Goal: Information Seeking & Learning: Learn about a topic

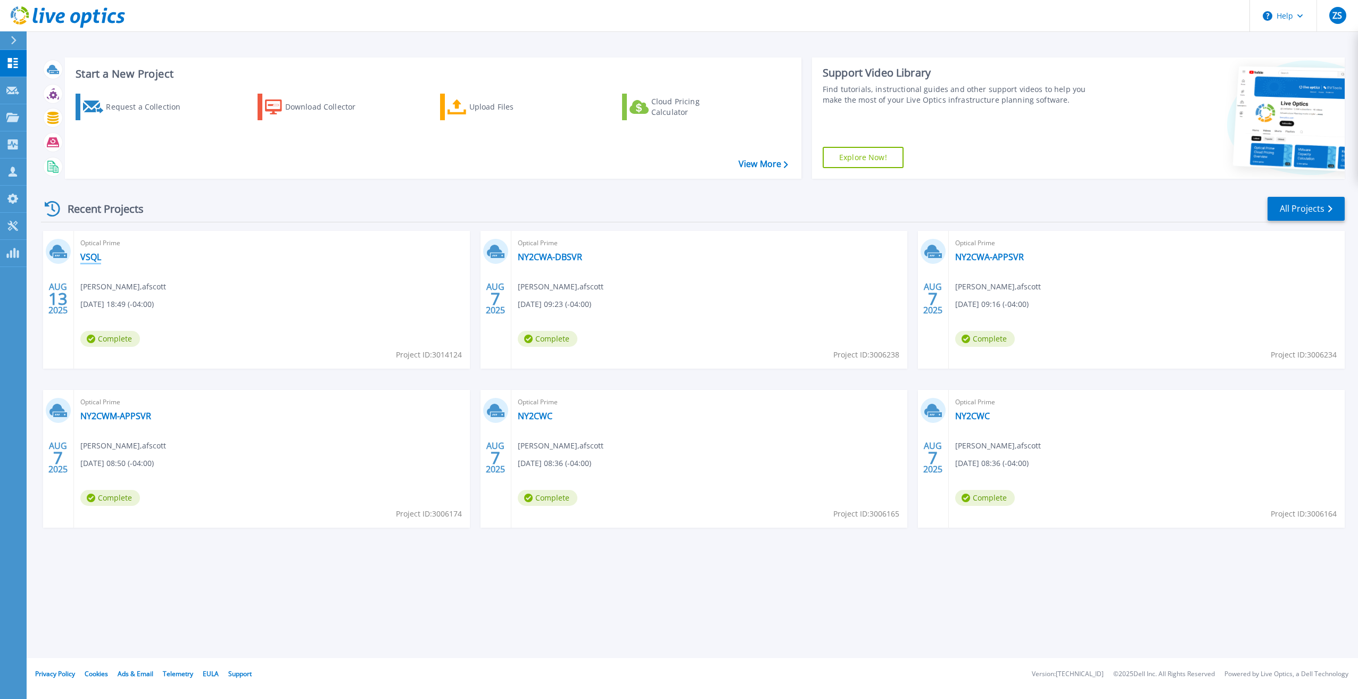
click at [85, 254] on link "VSQL" at bounding box center [90, 257] width 21 height 11
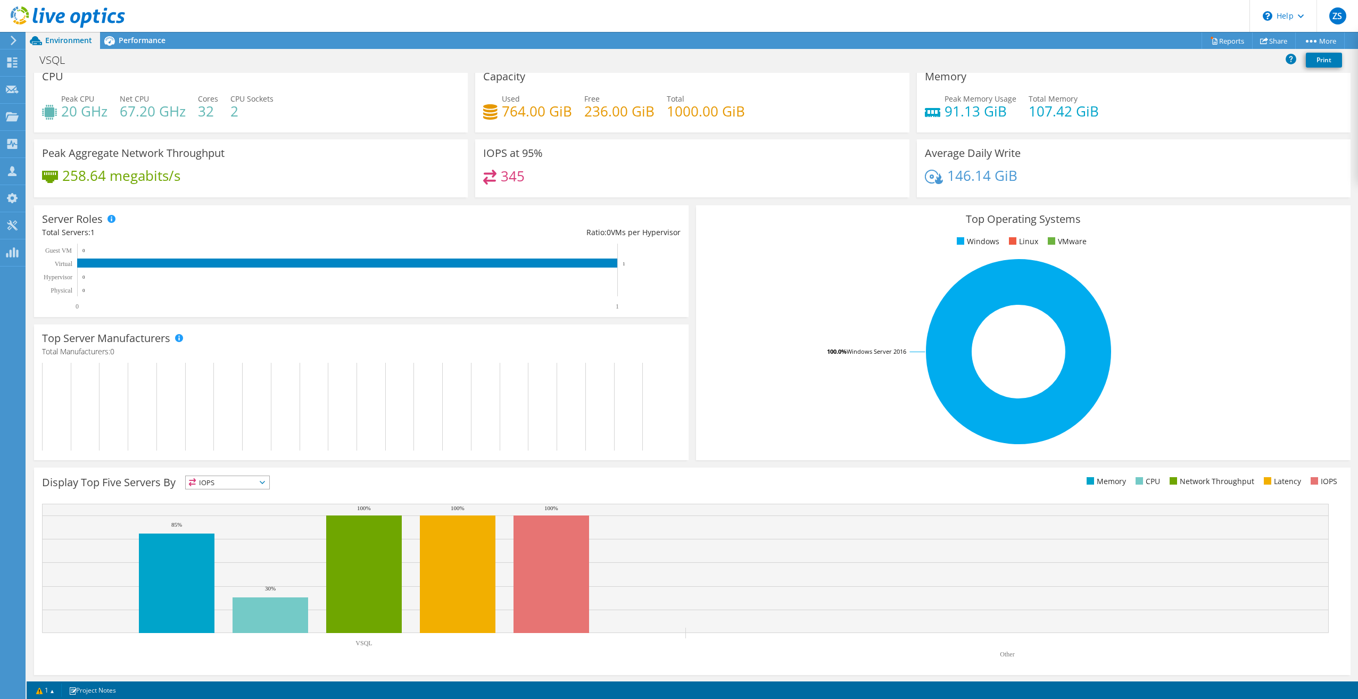
scroll to position [11, 0]
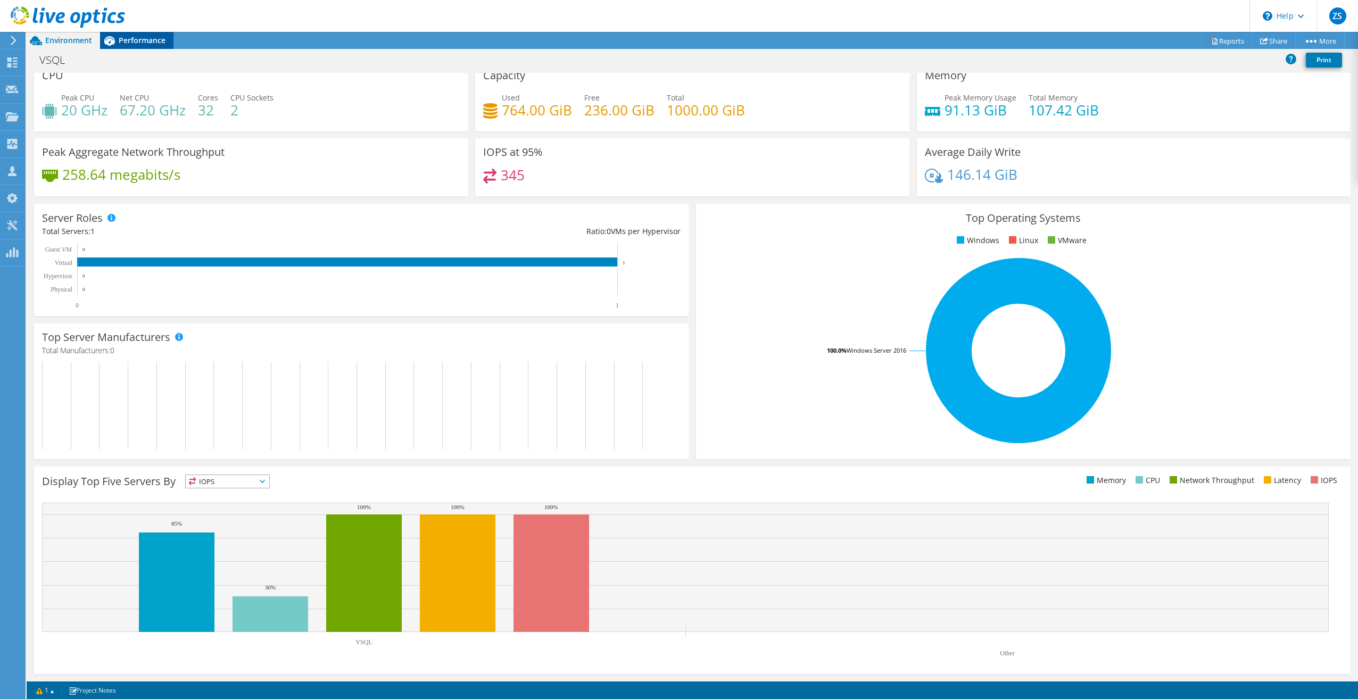
click at [121, 44] on span "Performance" at bounding box center [142, 40] width 47 height 10
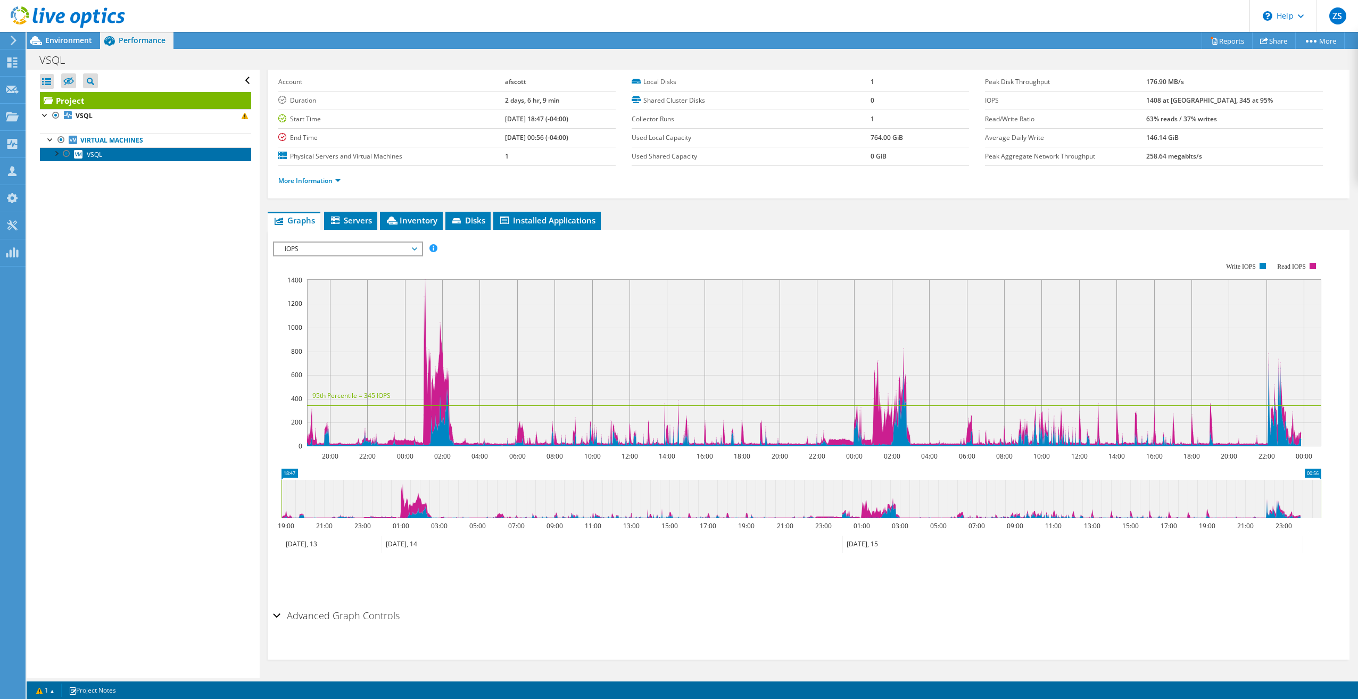
click at [95, 155] on span "VSQL" at bounding box center [94, 154] width 15 height 9
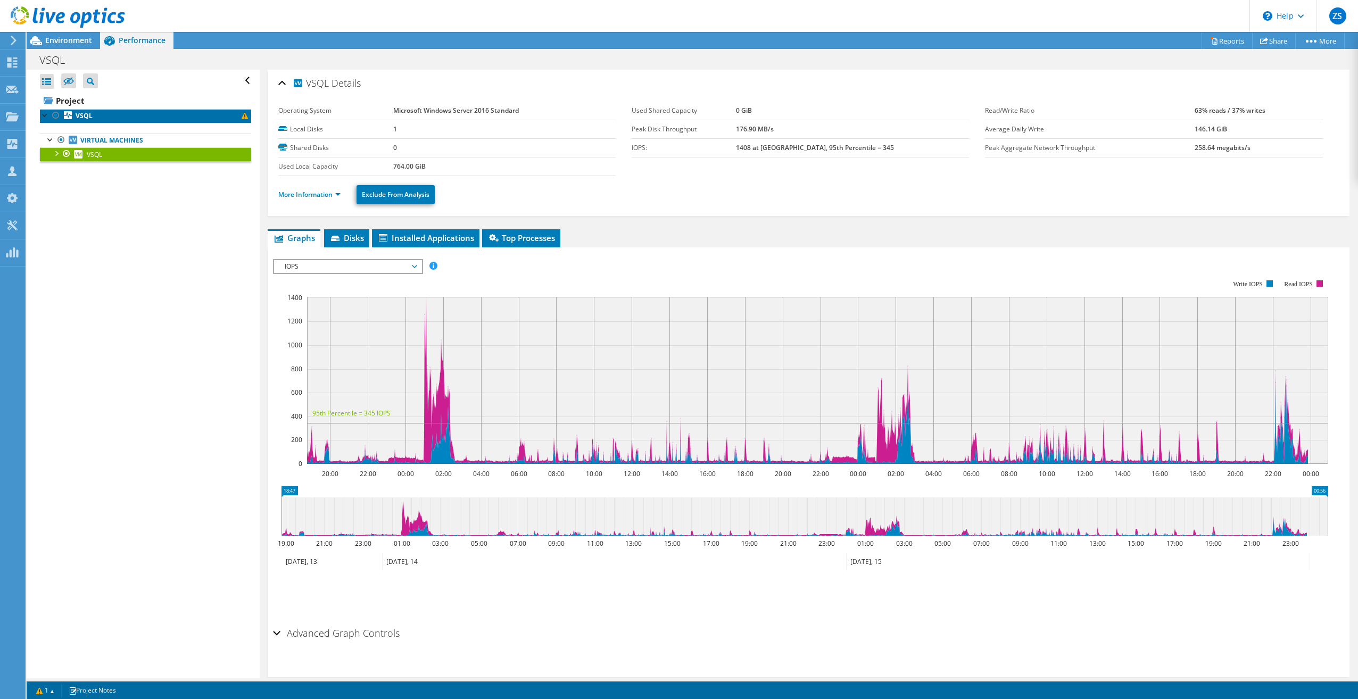
click at [104, 113] on link "VSQL" at bounding box center [145, 116] width 211 height 14
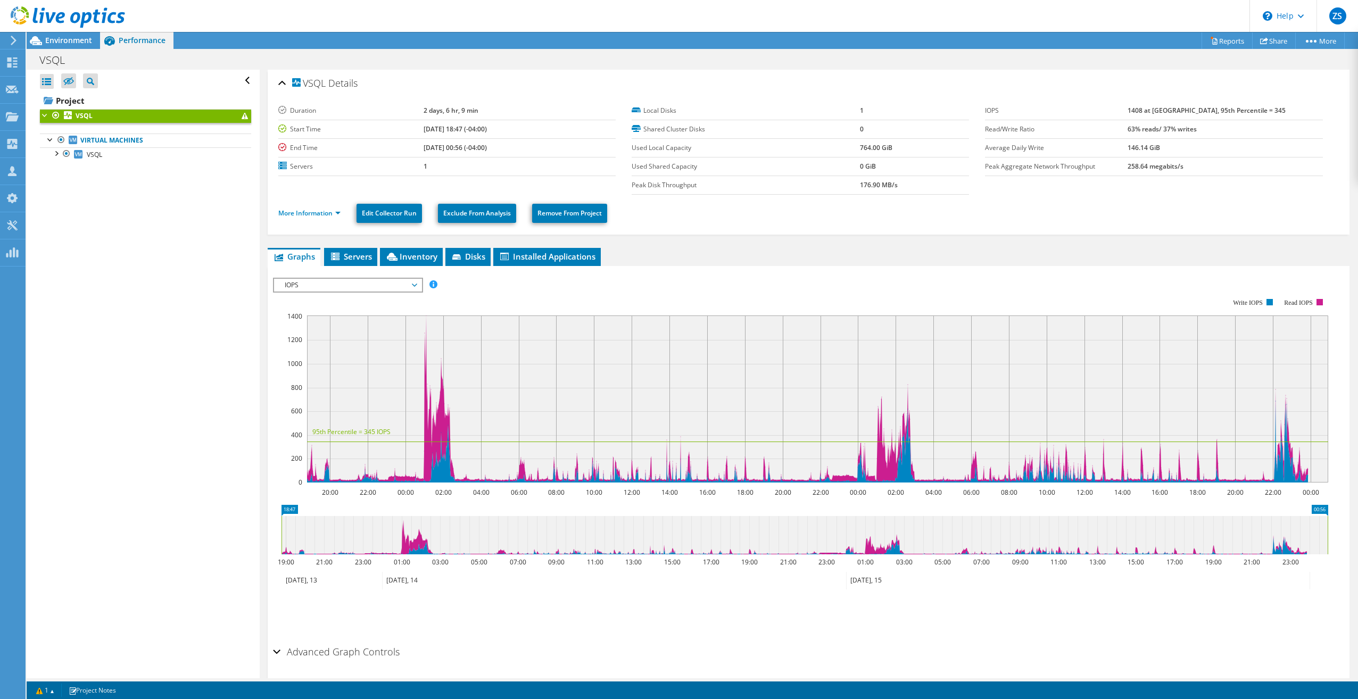
drag, startPoint x: 1025, startPoint y: 135, endPoint x: 1012, endPoint y: 137, distance: 12.9
click at [1019, 136] on td "Read/Write Ratio" at bounding box center [1056, 129] width 143 height 19
click at [103, 153] on link "VSQL" at bounding box center [145, 154] width 211 height 14
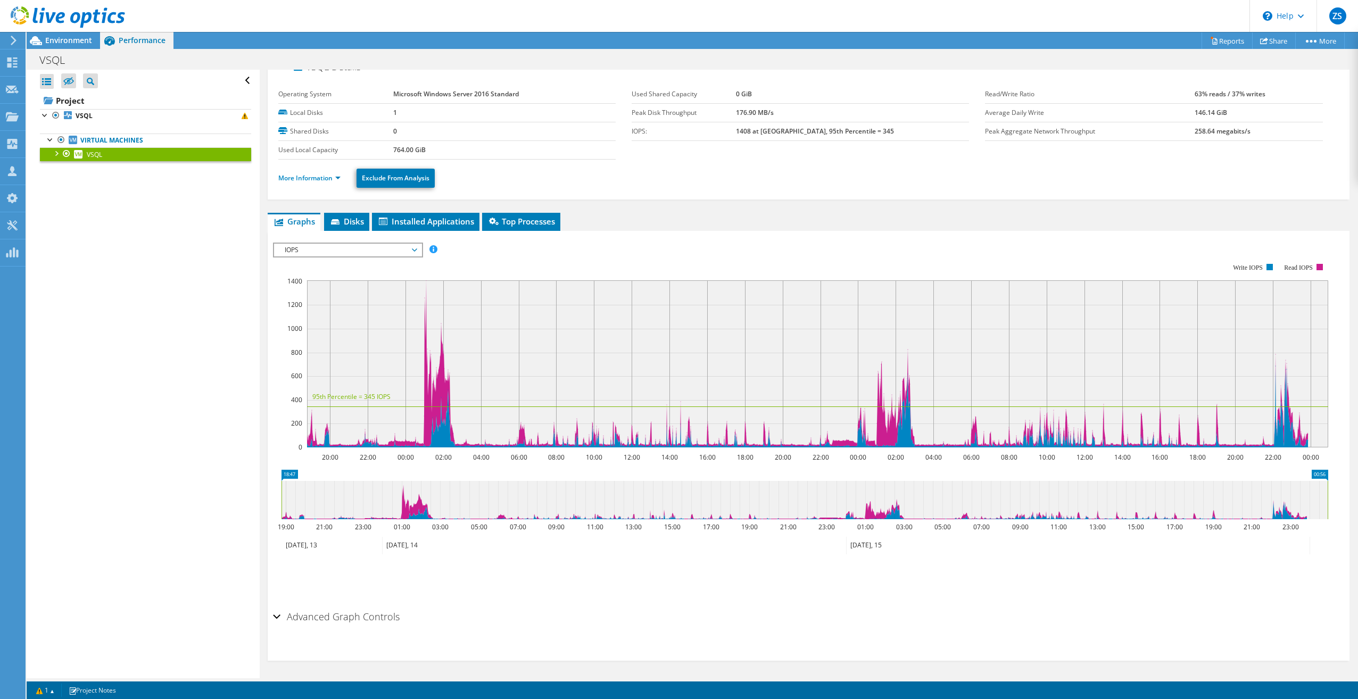
scroll to position [18, 0]
click at [425, 291] on rect at bounding box center [817, 362] width 1021 height 167
click at [384, 248] on span "IOPS" at bounding box center [347, 249] width 137 height 13
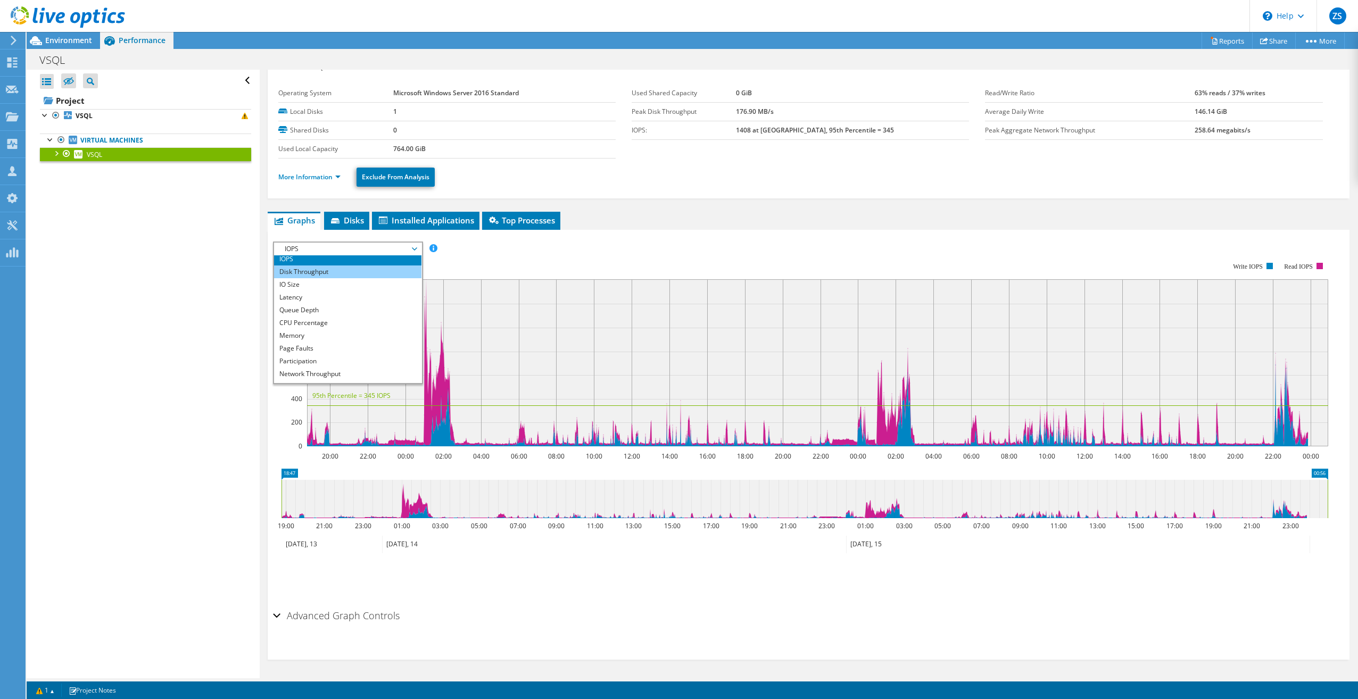
scroll to position [0, 0]
click at [322, 325] on li "CPU Percentage" at bounding box center [347, 325] width 147 height 13
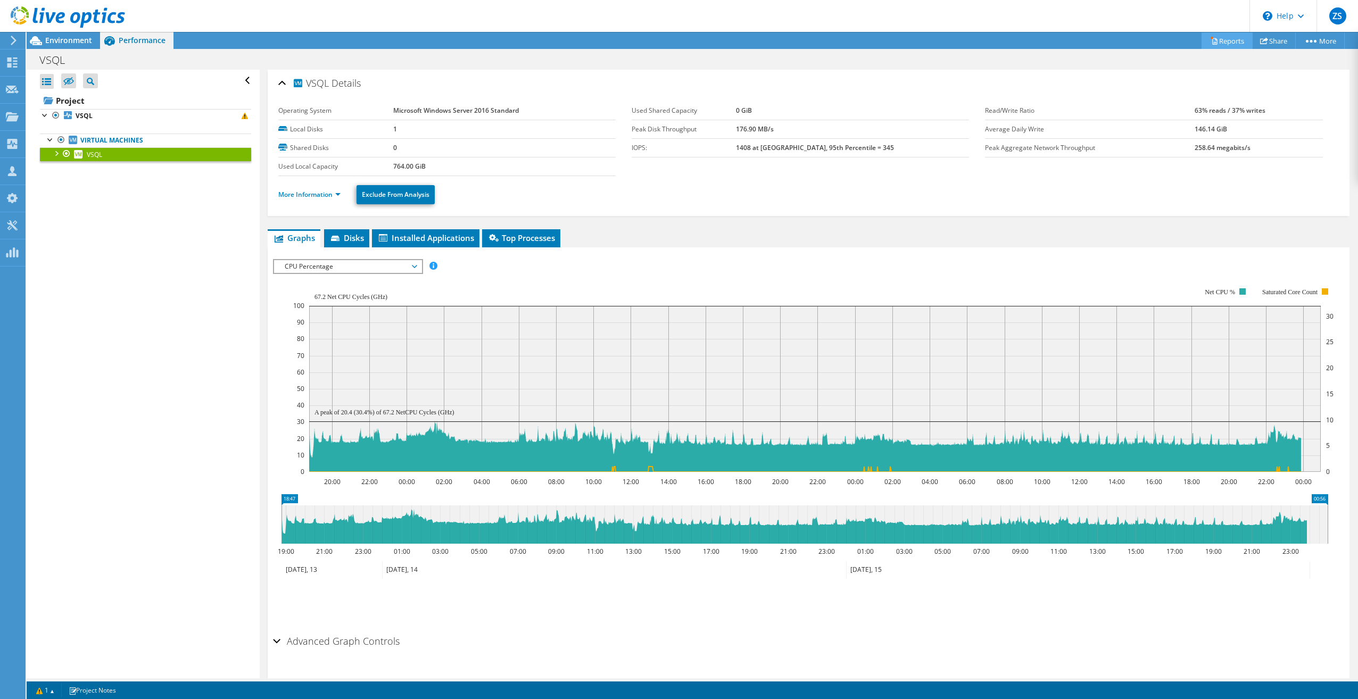
click at [1244, 36] on link "Reports" at bounding box center [1226, 40] width 51 height 16
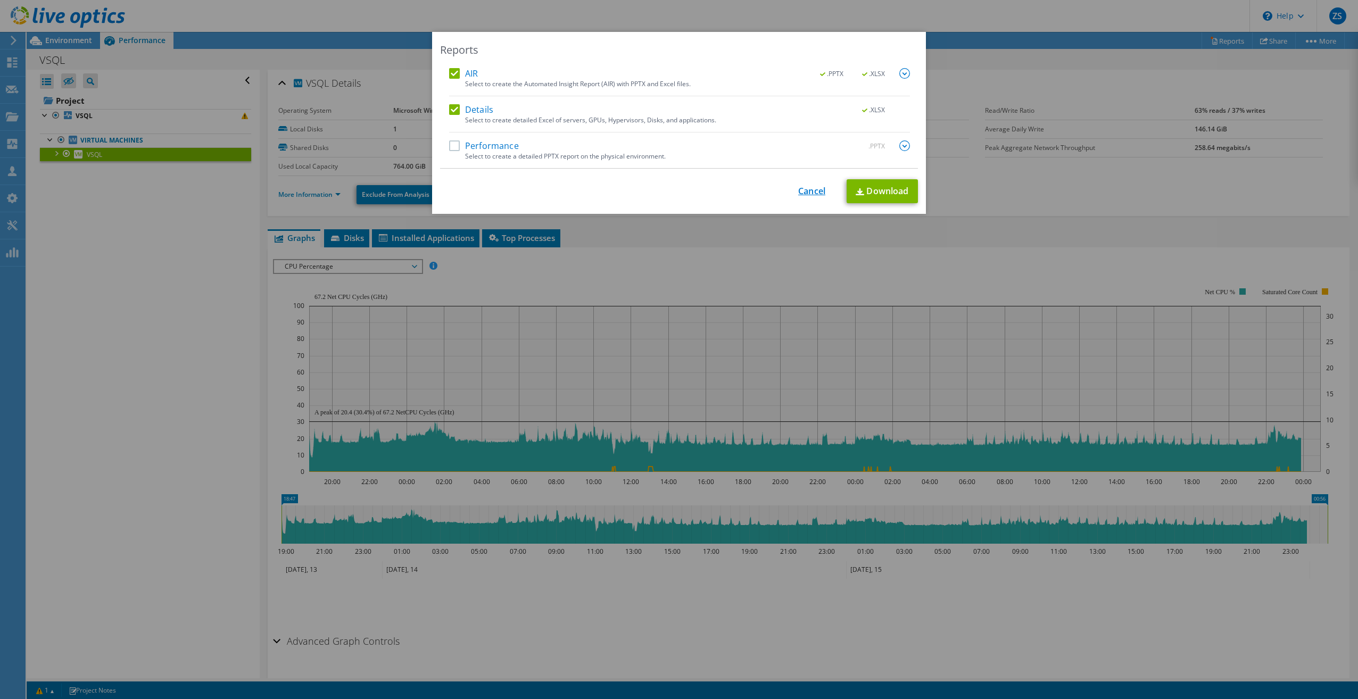
click at [811, 189] on link "Cancel" at bounding box center [811, 191] width 27 height 10
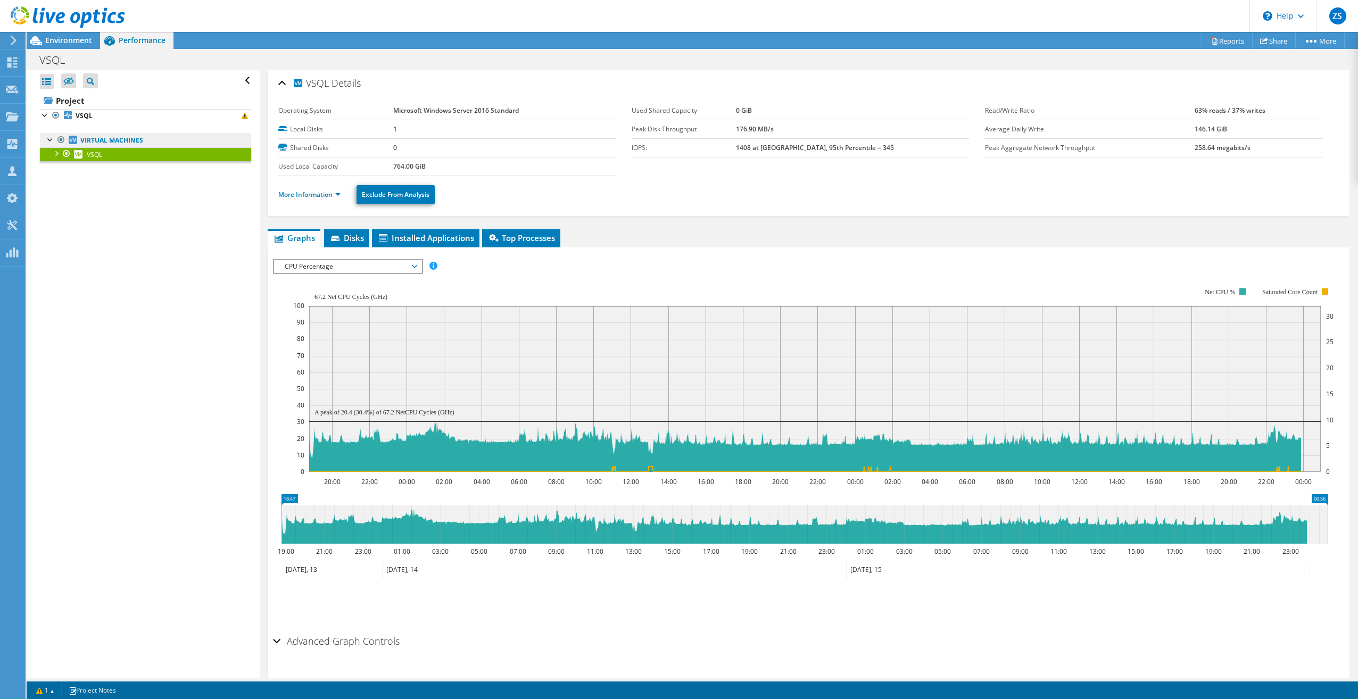
click at [108, 140] on link "Virtual Machines" at bounding box center [145, 141] width 211 height 14
click at [84, 157] on link "VSQL" at bounding box center [145, 154] width 211 height 14
click at [57, 153] on div at bounding box center [56, 152] width 11 height 11
click at [99, 169] on link "0 C:" at bounding box center [145, 168] width 211 height 14
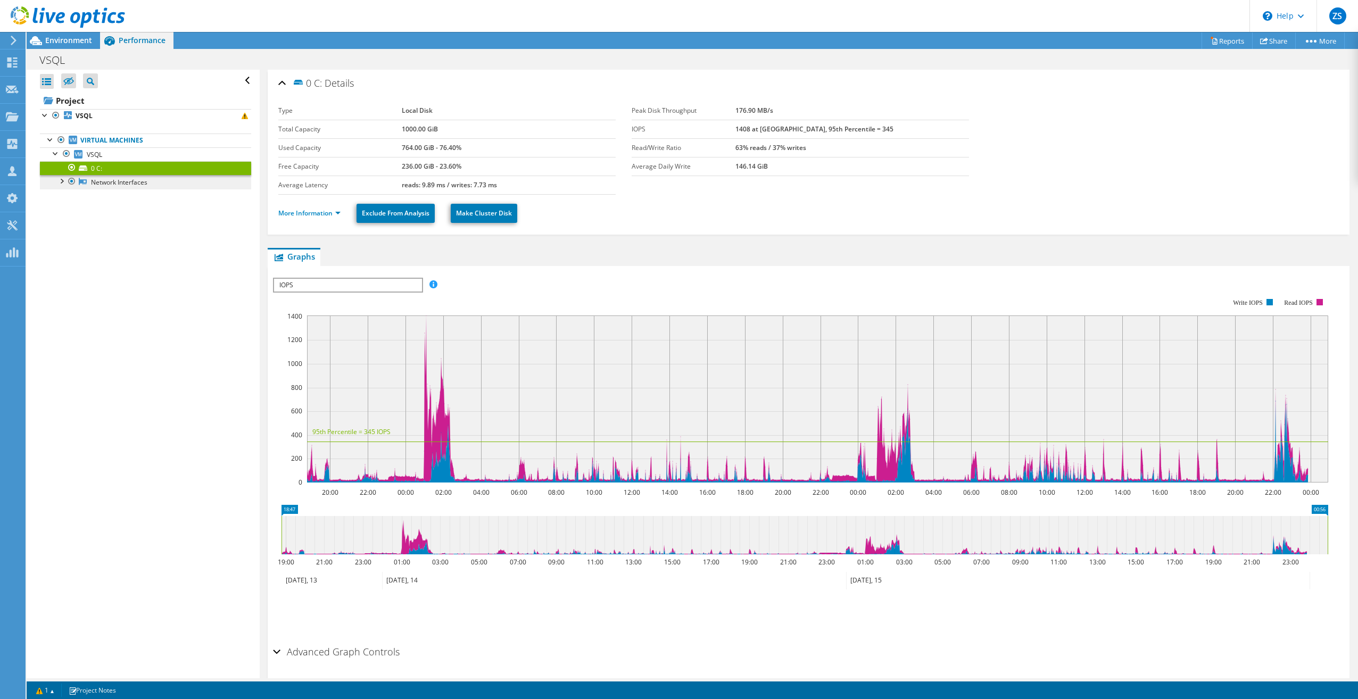
click at [103, 186] on link "Network Interfaces" at bounding box center [145, 182] width 211 height 14
click at [103, 183] on link "Network Interfaces" at bounding box center [145, 182] width 211 height 14
click at [103, 177] on link "Network Interfaces" at bounding box center [145, 182] width 211 height 14
click at [98, 178] on link "Network Interfaces" at bounding box center [145, 182] width 211 height 14
click at [77, 110] on link "VSQL" at bounding box center [145, 116] width 211 height 14
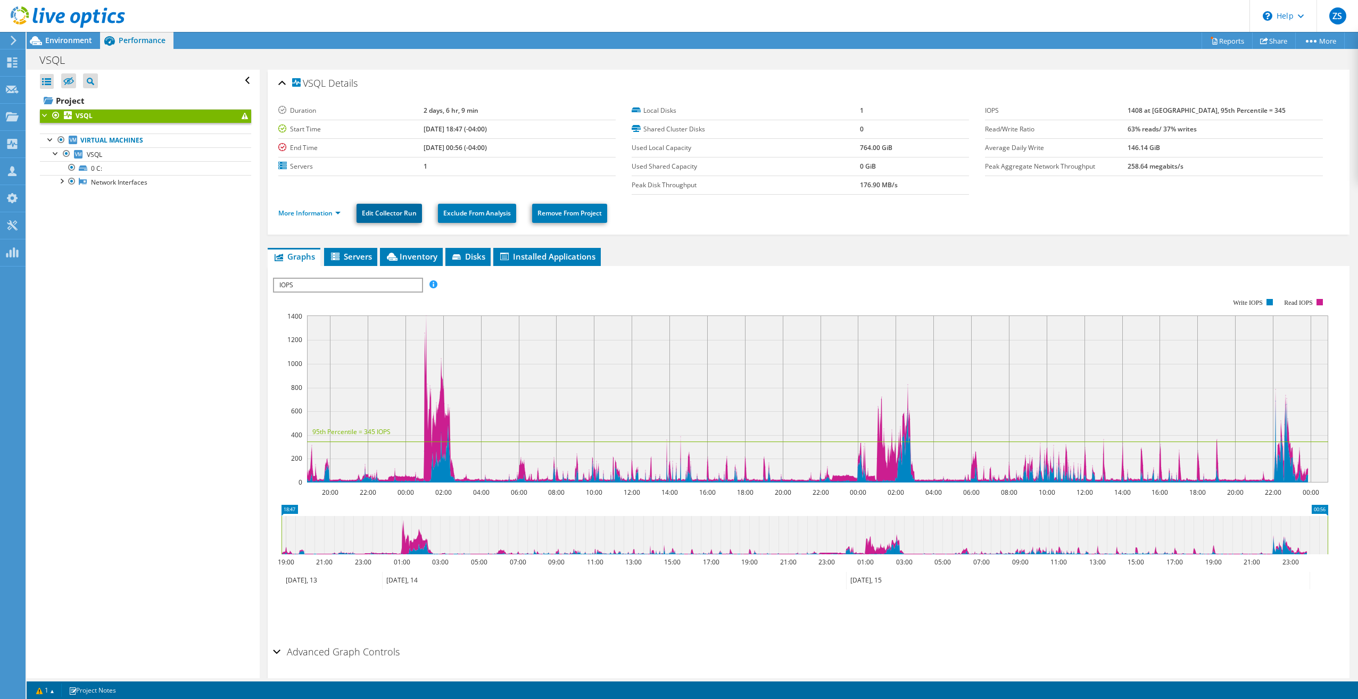
click at [392, 214] on link "Edit Collector Run" at bounding box center [388, 213] width 65 height 19
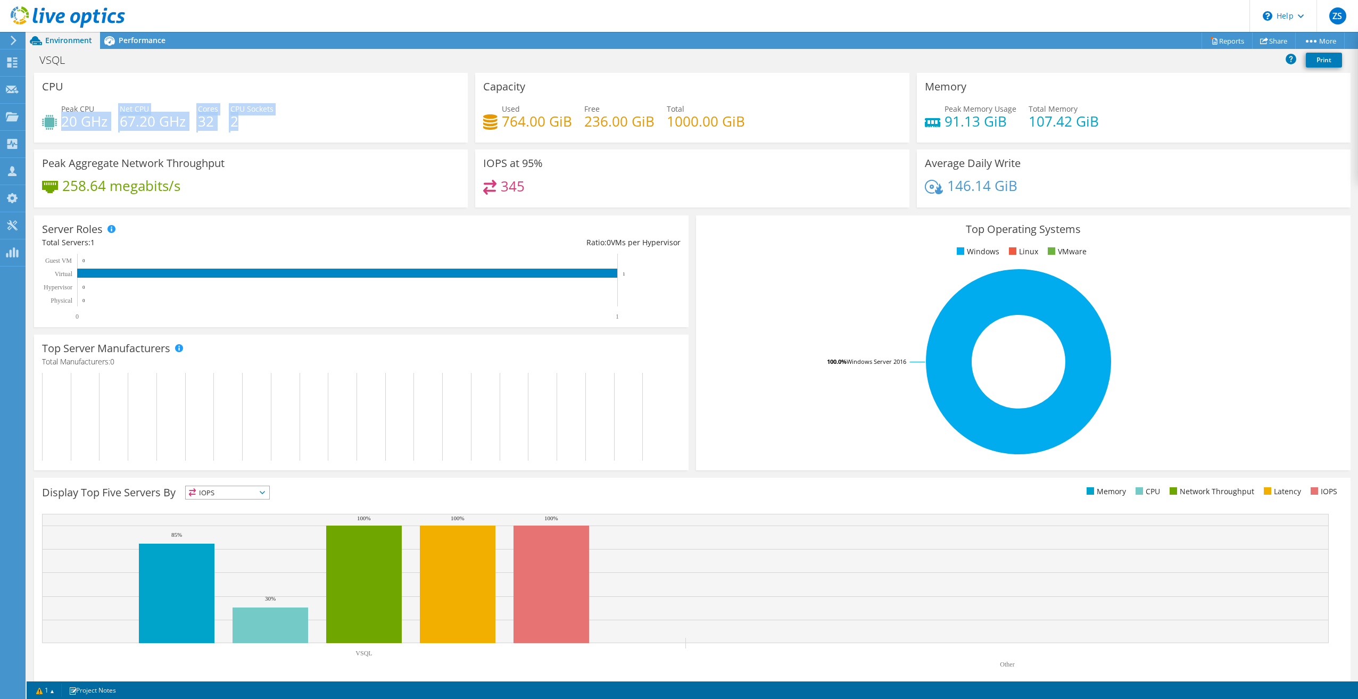
drag, startPoint x: 64, startPoint y: 120, endPoint x: 256, endPoint y: 118, distance: 192.6
click at [256, 118] on div "Peak CPU 20 GHz Net CPU 67.20 GHz Cores 32 CPU Sockets 2" at bounding box center [251, 120] width 418 height 35
drag, startPoint x: 256, startPoint y: 118, endPoint x: 262, endPoint y: 127, distance: 10.8
click at [262, 129] on div "Peak CPU 20 GHz Net CPU 67.20 GHz Cores 32 CPU Sockets 2" at bounding box center [251, 120] width 418 height 35
drag, startPoint x: 262, startPoint y: 126, endPoint x: 41, endPoint y: 118, distance: 220.9
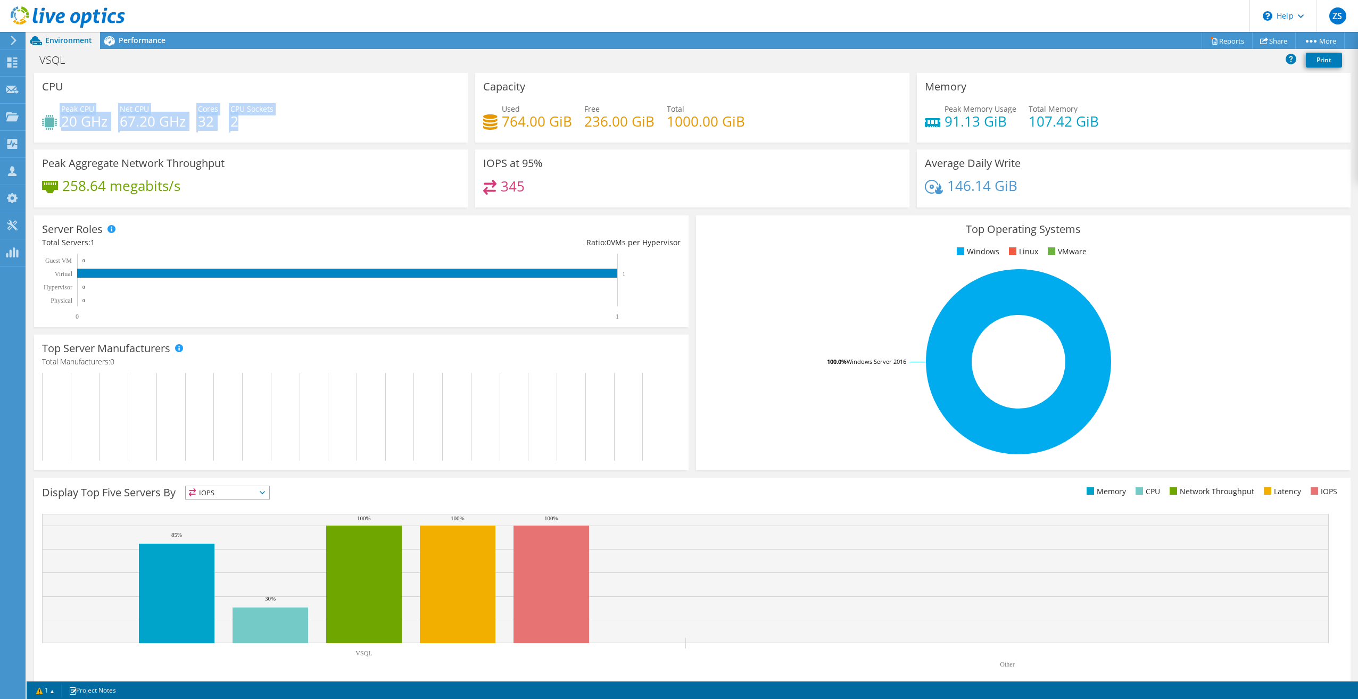
click at [41, 118] on div "CPU Peak CPU 20 GHz Net CPU 67.20 GHz Cores 32 CPU Sockets 2" at bounding box center [251, 108] width 434 height 70
drag, startPoint x: 41, startPoint y: 118, endPoint x: 297, endPoint y: 129, distance: 255.6
click at [297, 129] on div "Peak CPU 20 GHz Net CPU 67.20 GHz Cores 32 CPU Sockets 2" at bounding box center [251, 120] width 418 height 35
